Goal: Navigation & Orientation: Find specific page/section

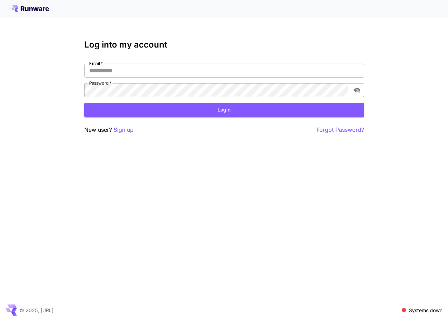
click at [188, 79] on div "Email   * Email   * Password   * Password   *" at bounding box center [224, 81] width 280 height 34
click at [188, 72] on input "Email   *" at bounding box center [224, 71] width 280 height 14
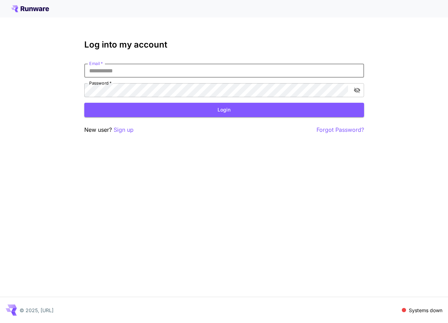
click at [0, 323] on com-1password-button at bounding box center [0, 323] width 0 height 0
type input "**********"
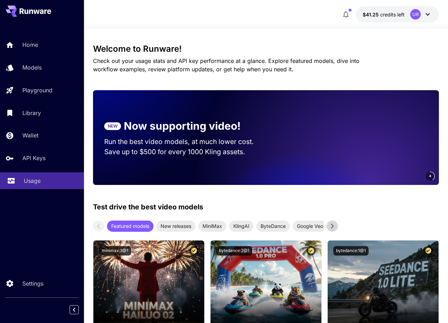
click at [35, 181] on p "Usage" at bounding box center [32, 181] width 17 height 8
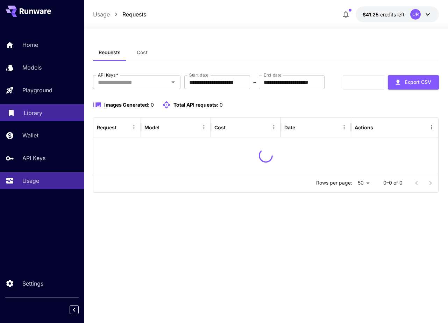
click at [40, 112] on p "Library" at bounding box center [33, 113] width 19 height 8
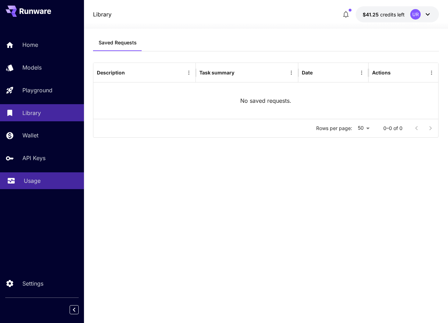
click at [32, 185] on p "Usage" at bounding box center [32, 181] width 17 height 8
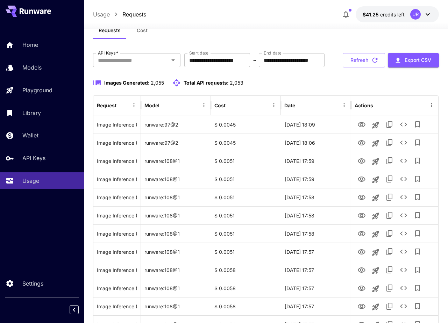
scroll to position [23, 0]
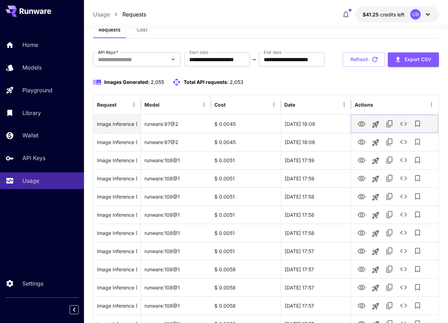
click at [357, 128] on icon "View Image" at bounding box center [361, 124] width 8 height 8
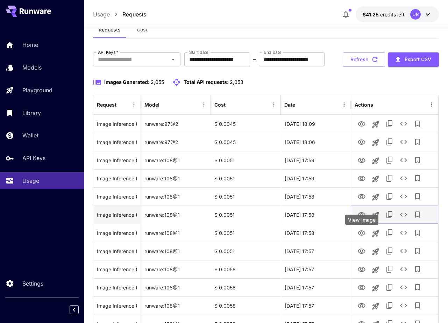
click at [359, 219] on icon "View Image" at bounding box center [361, 215] width 8 height 8
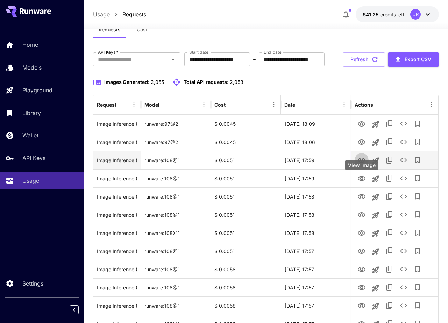
click at [360, 163] on icon "View Image" at bounding box center [362, 160] width 8 height 5
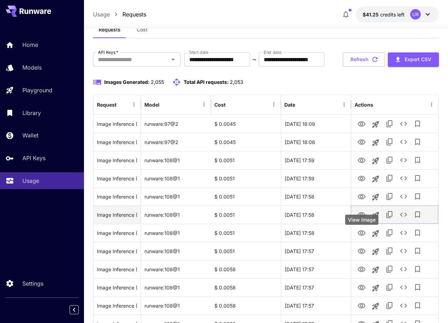
click at [363, 219] on icon "View Image" at bounding box center [361, 215] width 8 height 8
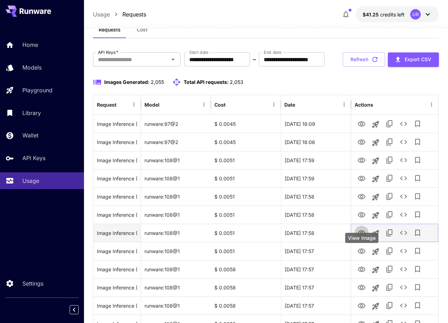
click at [361, 237] on icon "View Image" at bounding box center [361, 233] width 8 height 8
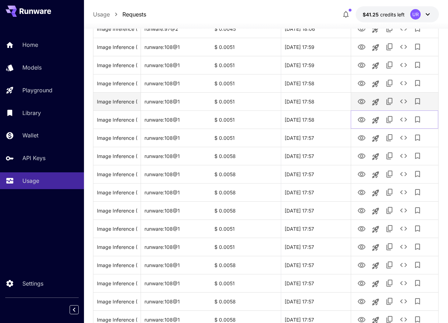
scroll to position [146, 0]
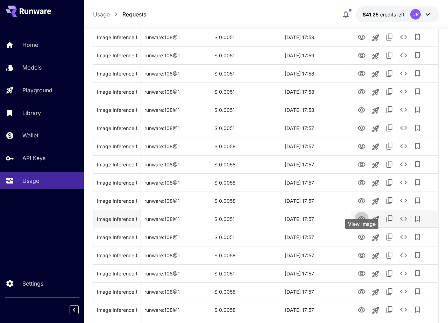
click at [364, 223] on icon "View Image" at bounding box center [361, 219] width 8 height 8
